Goal: Go to known website: Access a specific website the user already knows

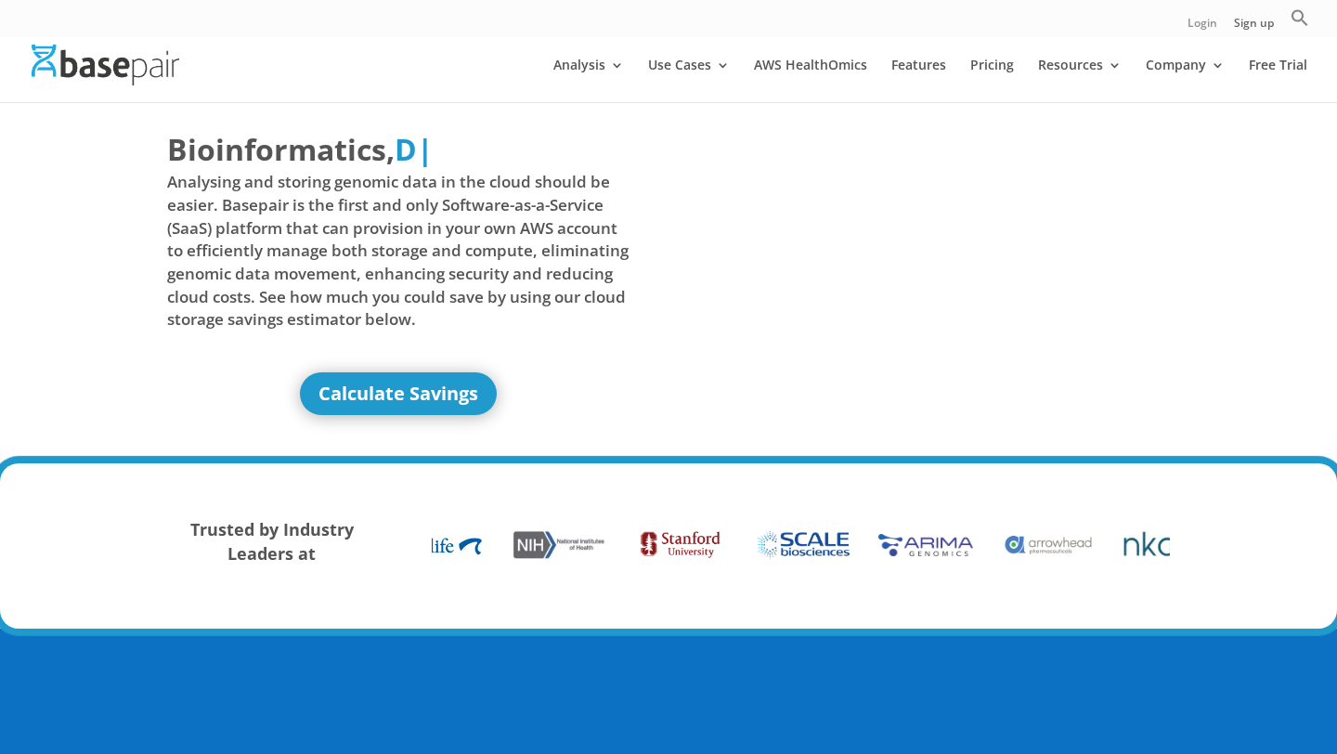
click at [1190, 31] on link "Login" at bounding box center [1203, 28] width 30 height 20
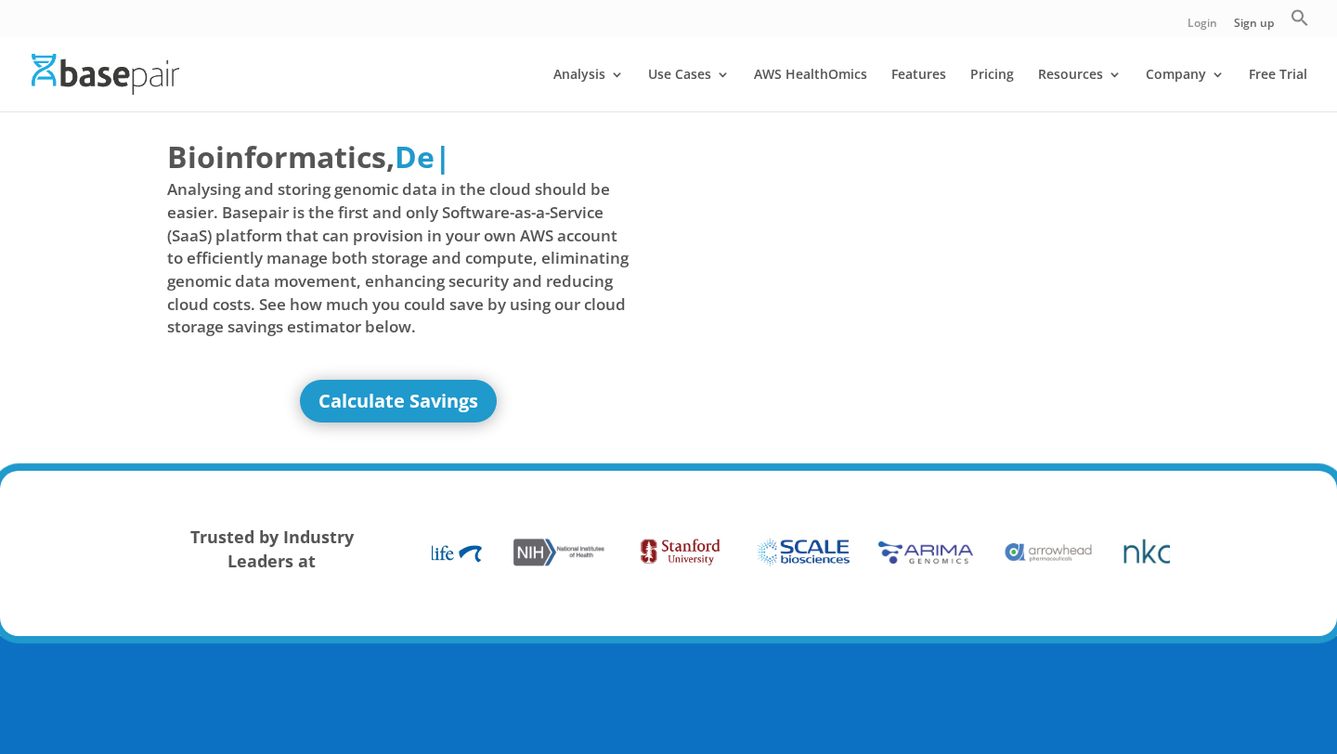
click at [1210, 25] on link "Login" at bounding box center [1203, 28] width 30 height 20
